Goal: Entertainment & Leisure: Consume media (video, audio)

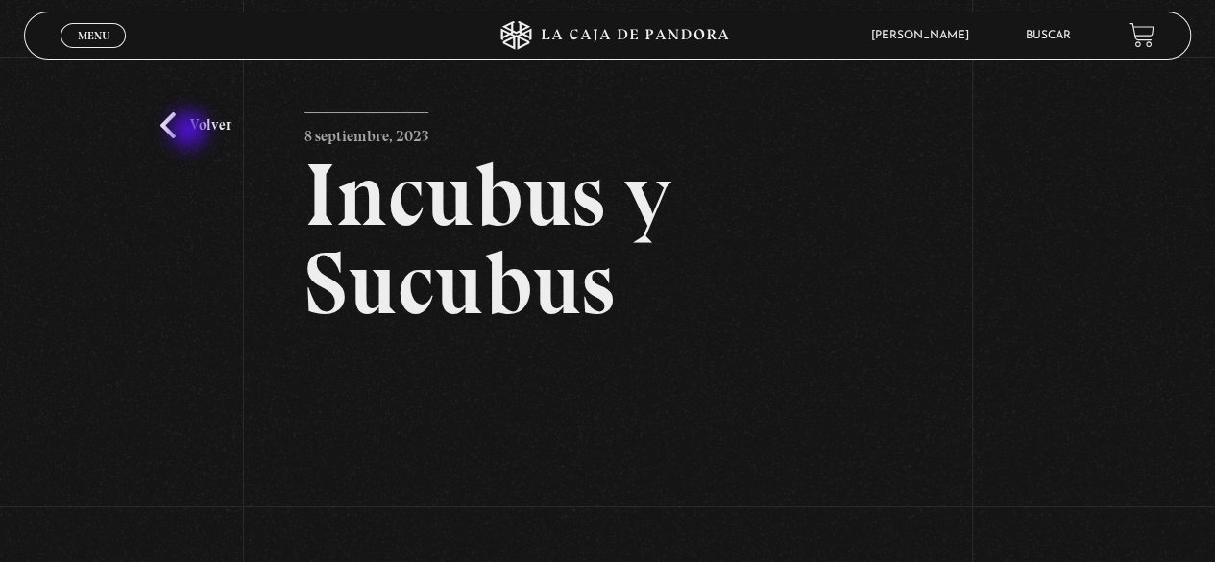
click at [190, 130] on link "Volver" at bounding box center [195, 125] width 71 height 26
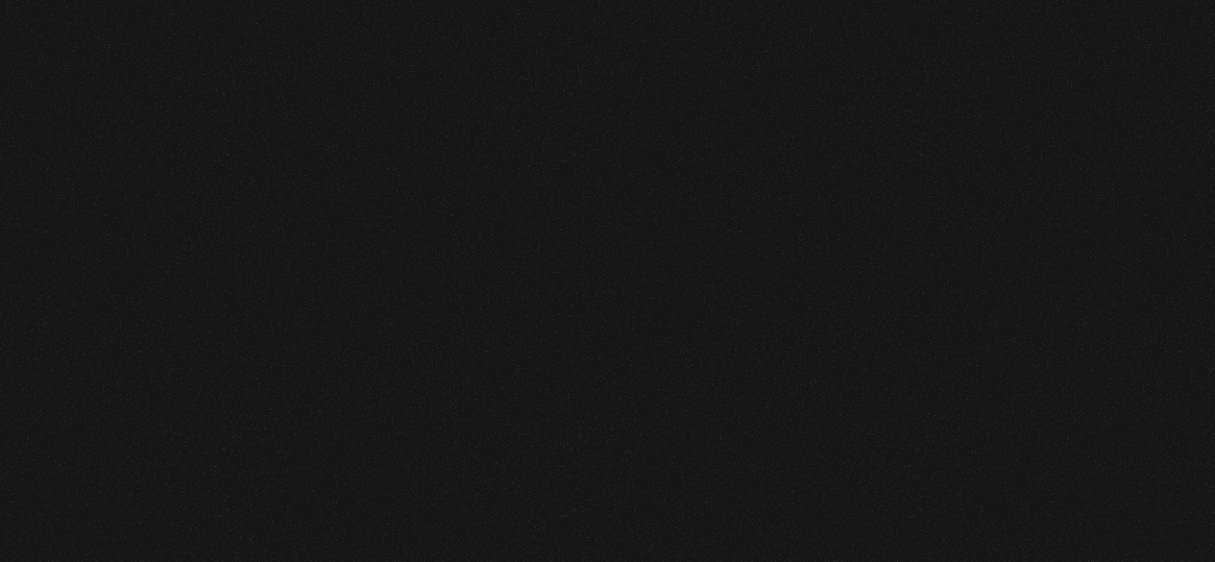
scroll to position [206, 0]
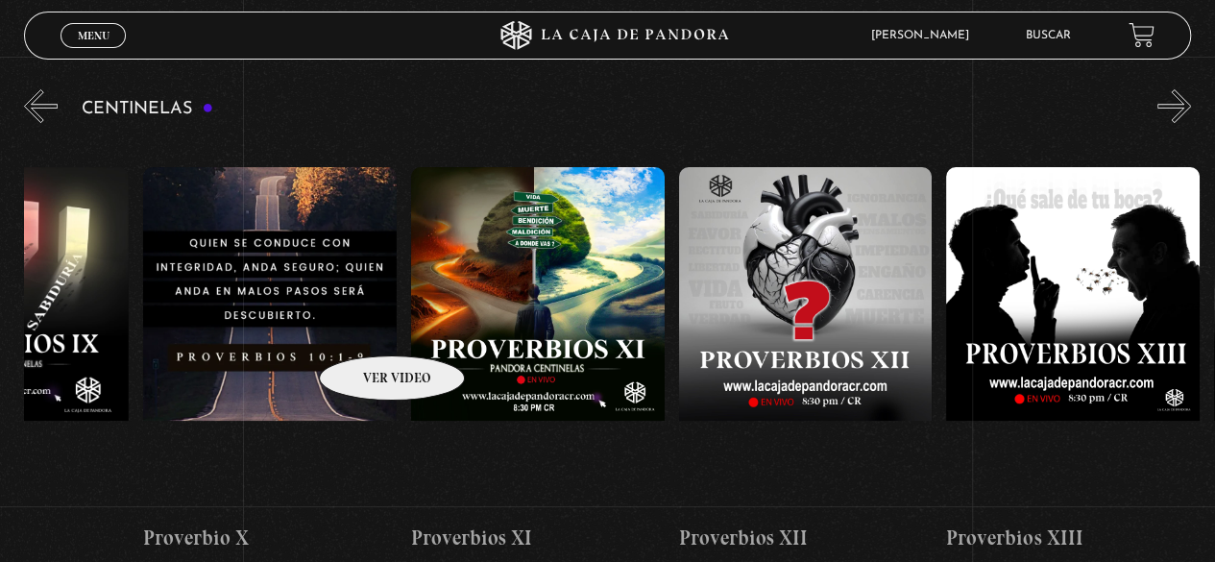
drag, startPoint x: 1029, startPoint y: 335, endPoint x: 359, endPoint y: 322, distance: 670.4
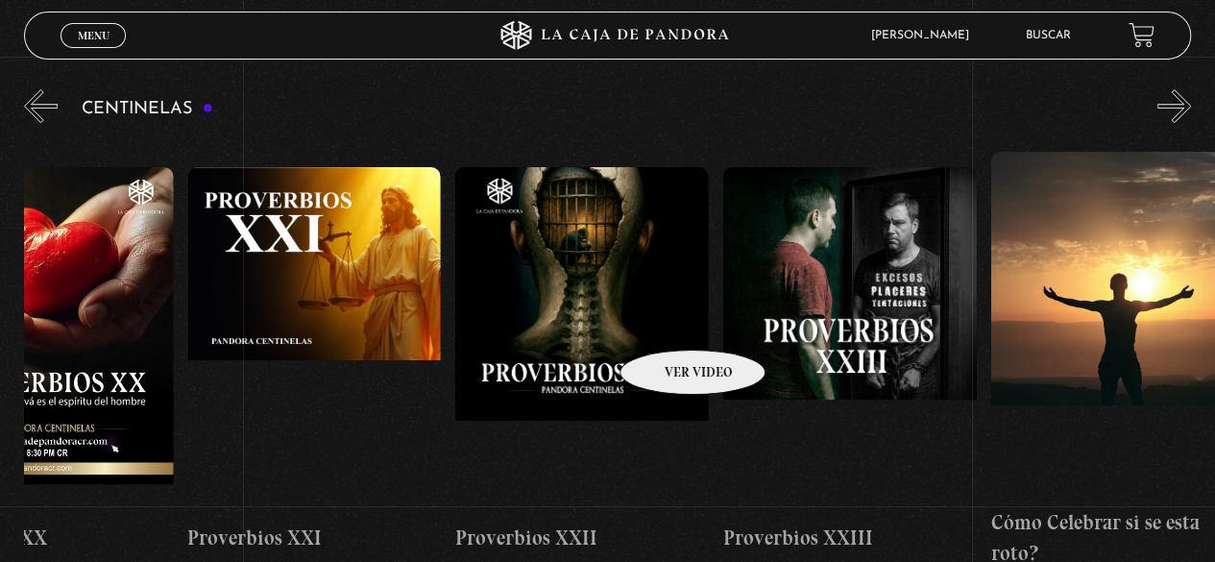
drag, startPoint x: 1057, startPoint y: 331, endPoint x: 537, endPoint y: 318, distance: 520.7
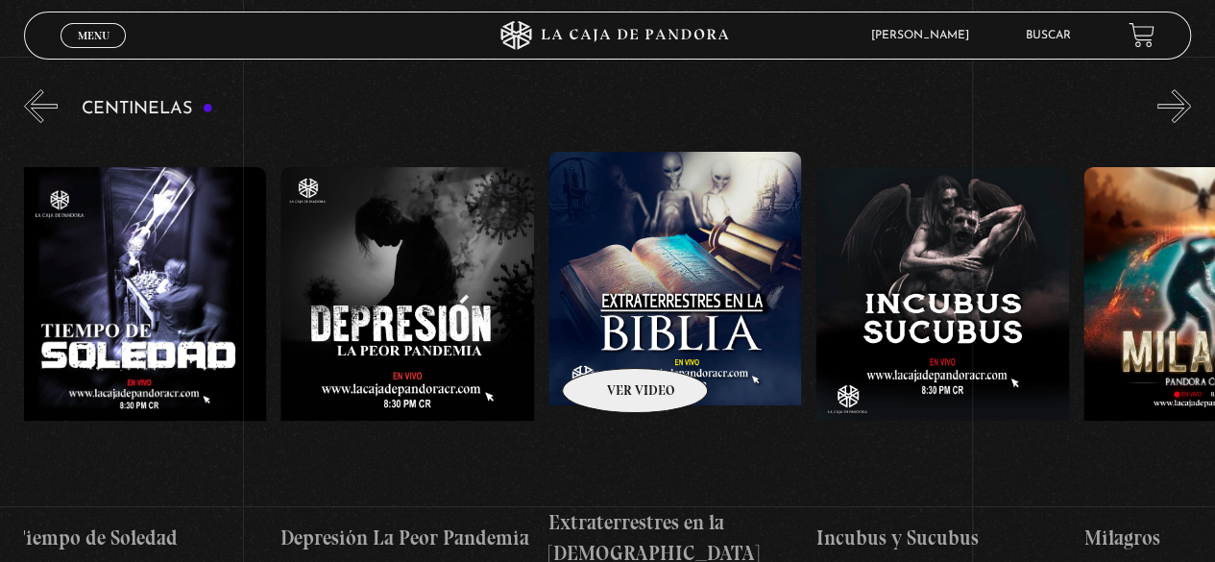
scroll to position [0, 8127]
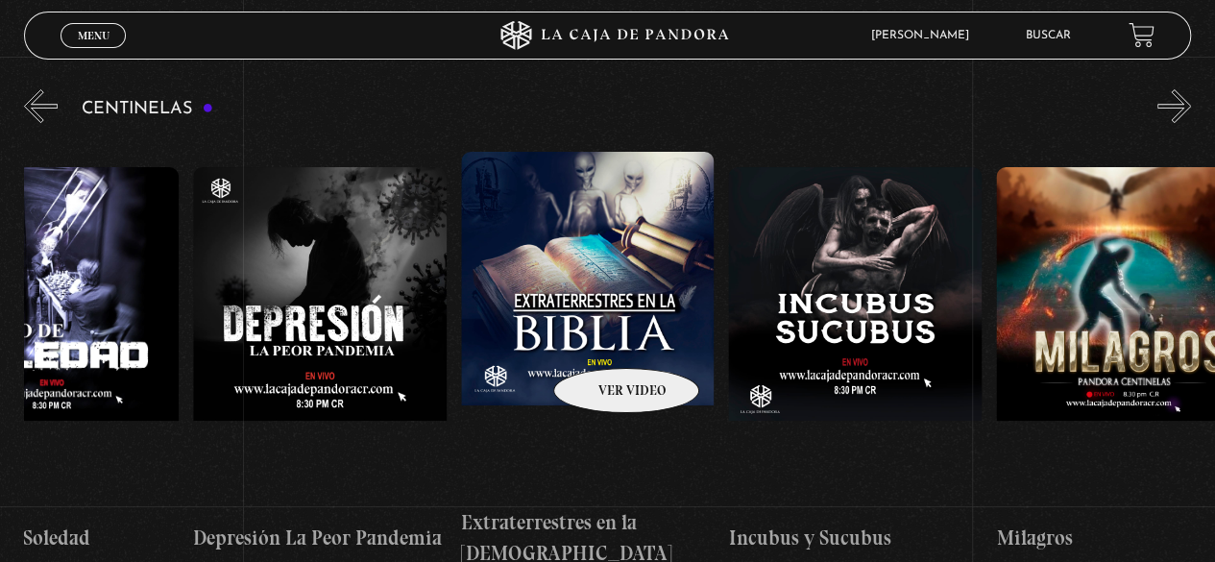
drag, startPoint x: 991, startPoint y: 345, endPoint x: 601, endPoint y: 339, distance: 389.9
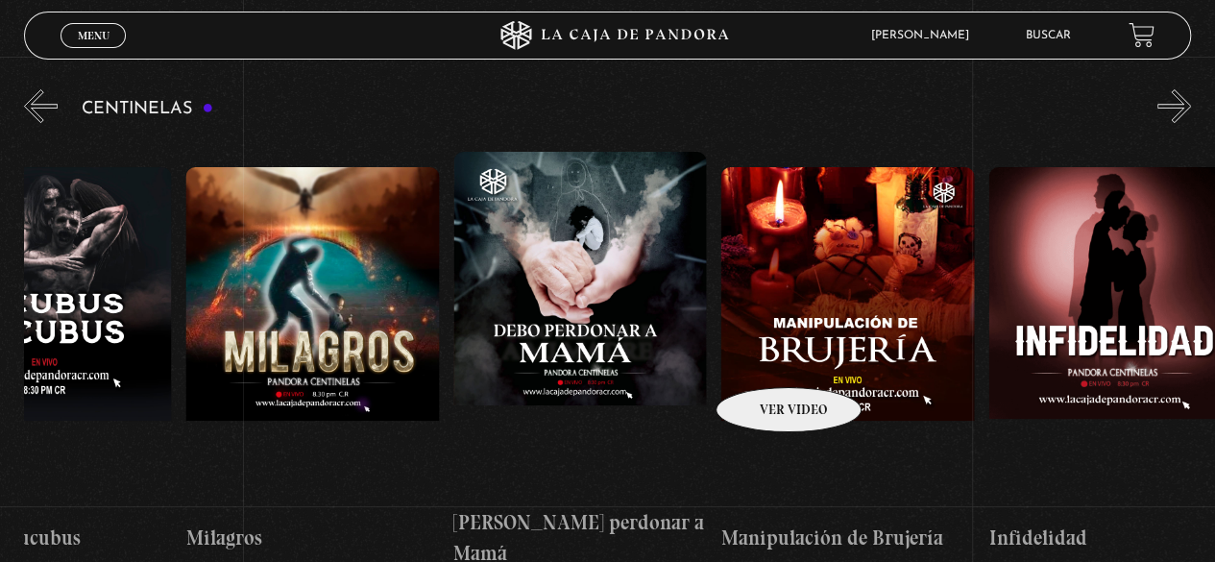
scroll to position [0, 8987]
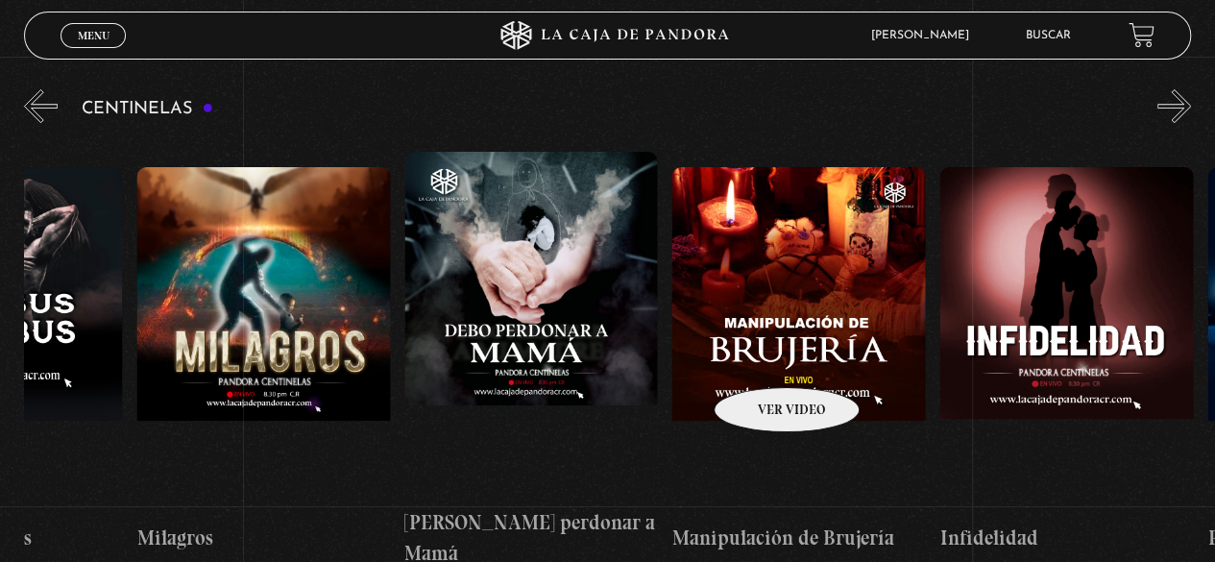
drag, startPoint x: 932, startPoint y: 351, endPoint x: 762, endPoint y: 358, distance: 171.1
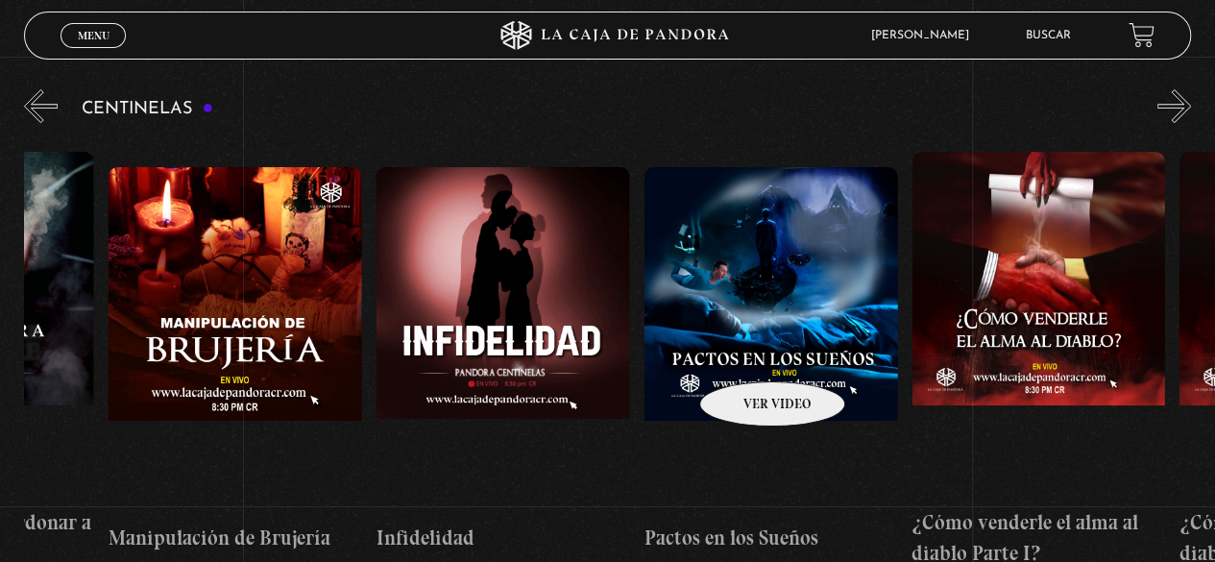
drag, startPoint x: 857, startPoint y: 352, endPoint x: 744, endPoint y: 353, distance: 112.4
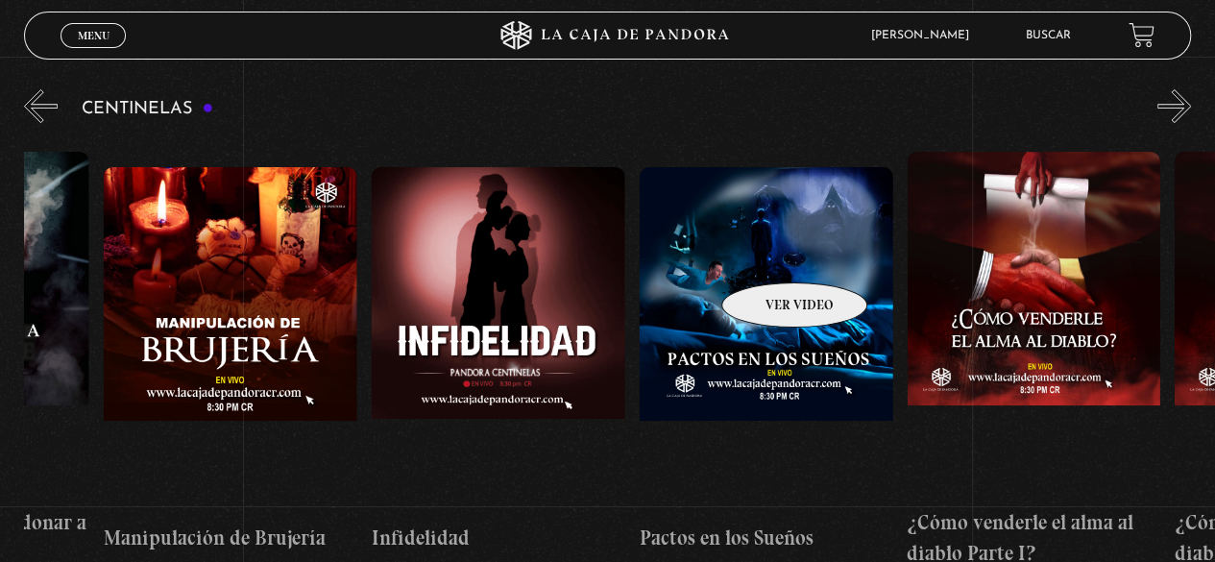
click at [769, 254] on figure at bounding box center [767, 340] width 254 height 346
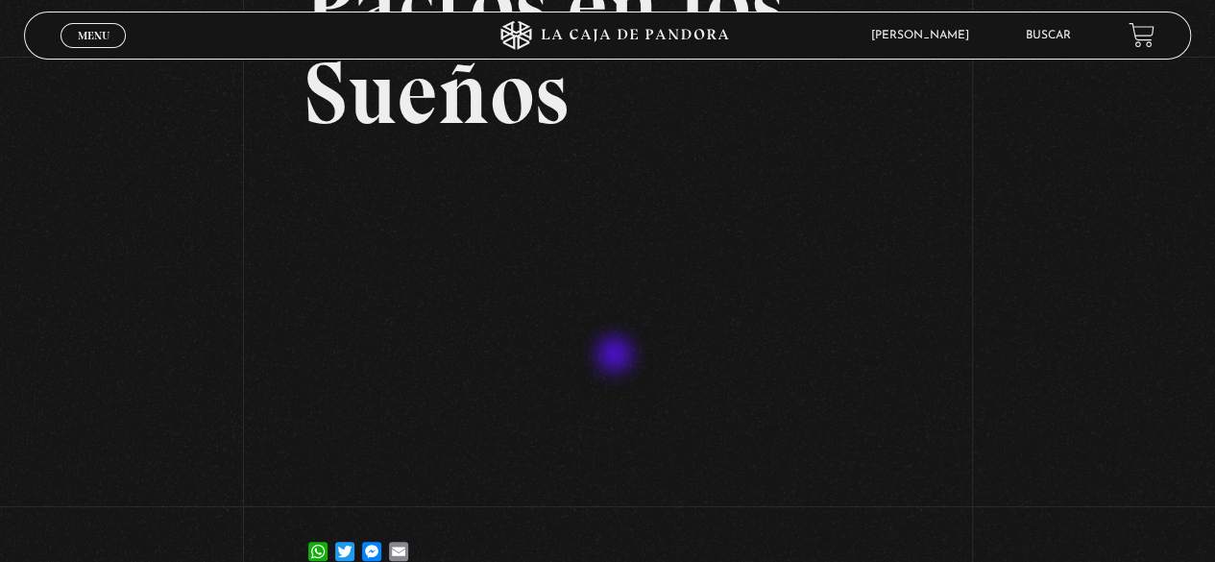
scroll to position [191, 0]
click at [1054, 262] on div "Volver [DATE] Pactos en los Sueños WhatsApp Twitter Messenger Email" at bounding box center [607, 231] width 1215 height 730
